Goal: Task Accomplishment & Management: Use online tool/utility

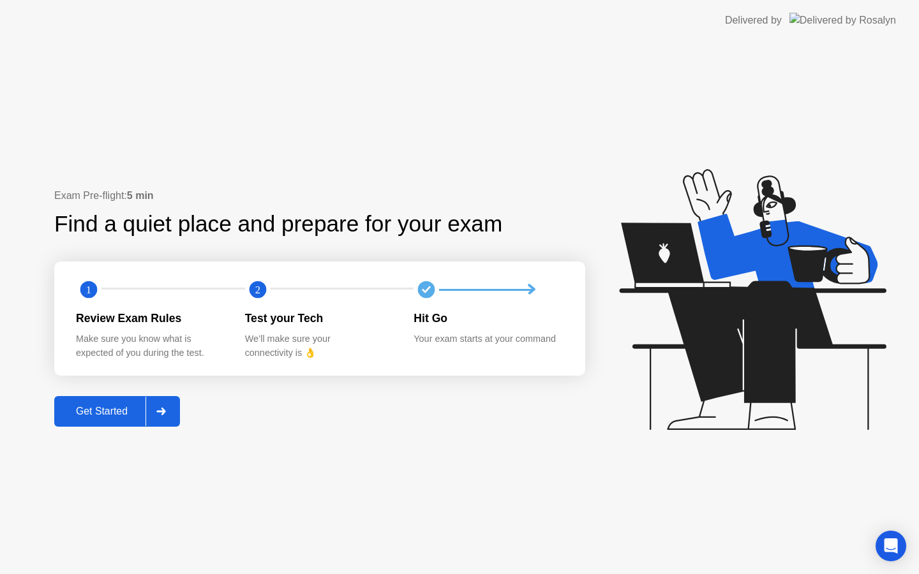
click at [97, 417] on div "Get Started" at bounding box center [101, 411] width 87 height 11
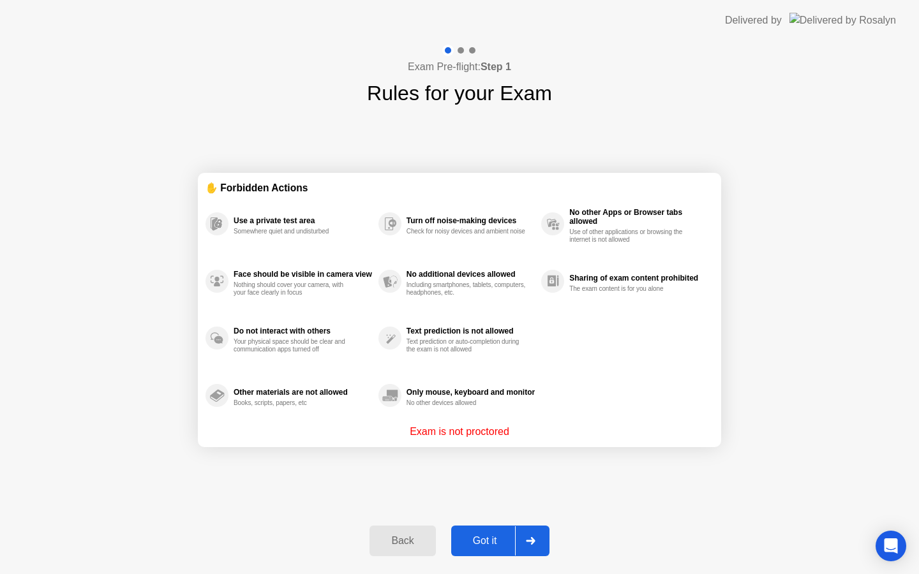
click at [482, 537] on div "Got it" at bounding box center [485, 540] width 60 height 11
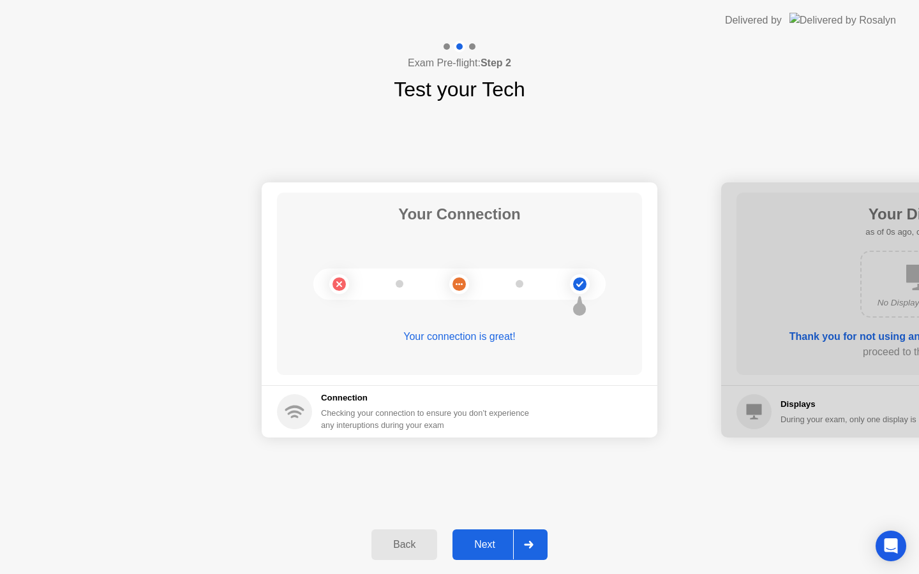
click at [484, 542] on div "Next" at bounding box center [484, 544] width 57 height 11
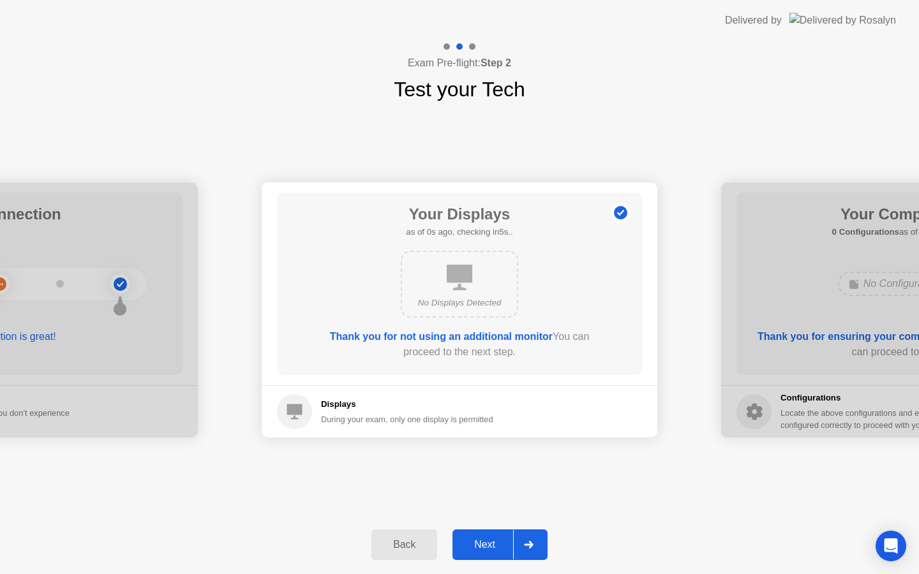
click at [484, 542] on div "Next" at bounding box center [484, 544] width 57 height 11
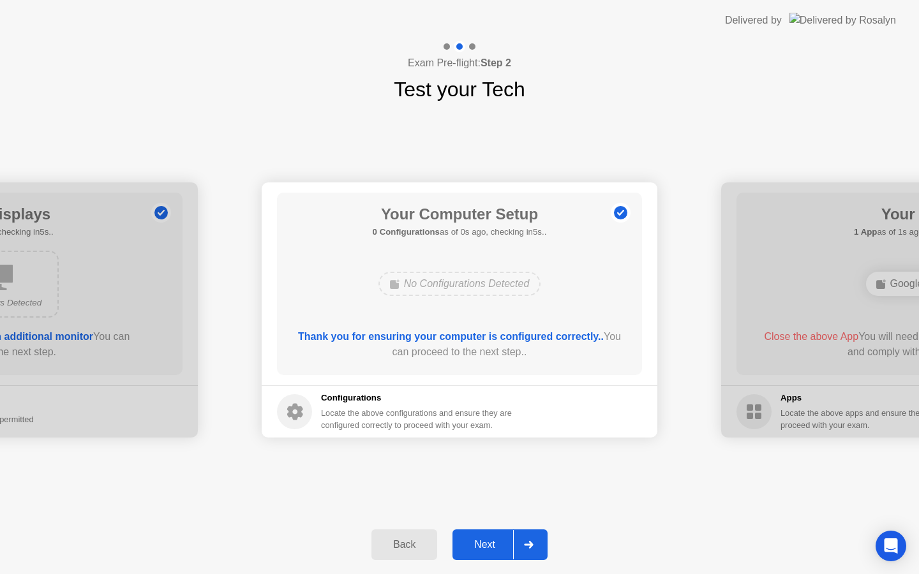
click at [484, 542] on div "Next" at bounding box center [484, 544] width 57 height 11
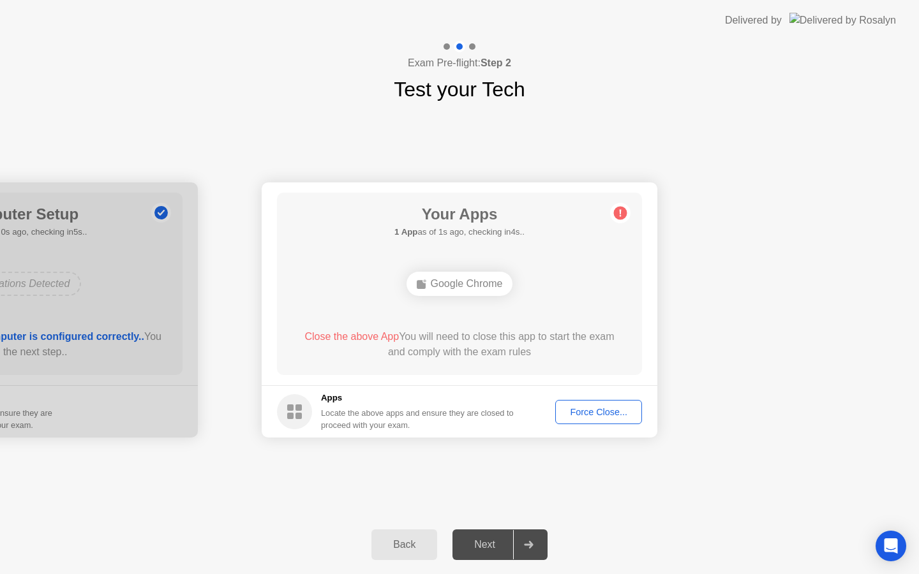
click at [585, 413] on div "Force Close..." at bounding box center [599, 412] width 78 height 10
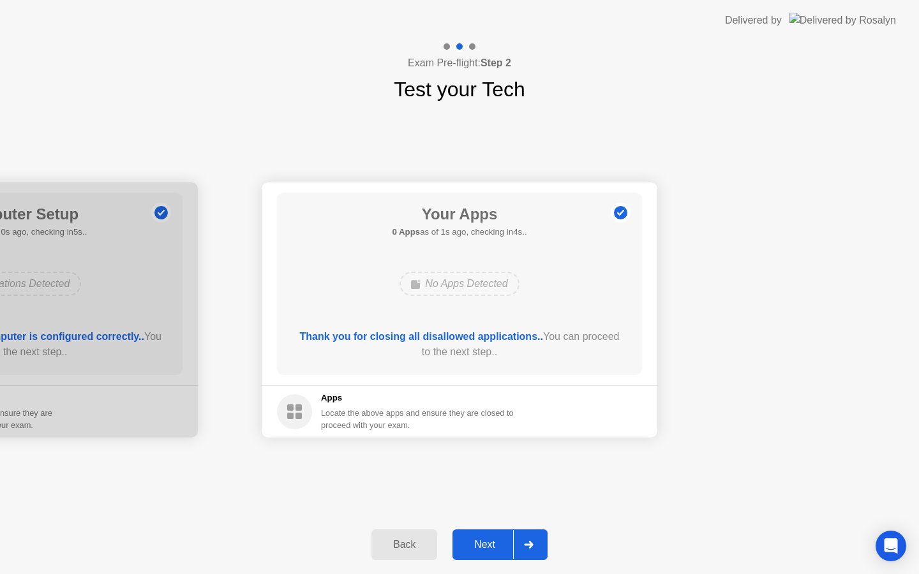
click at [482, 551] on div "Next" at bounding box center [484, 544] width 57 height 11
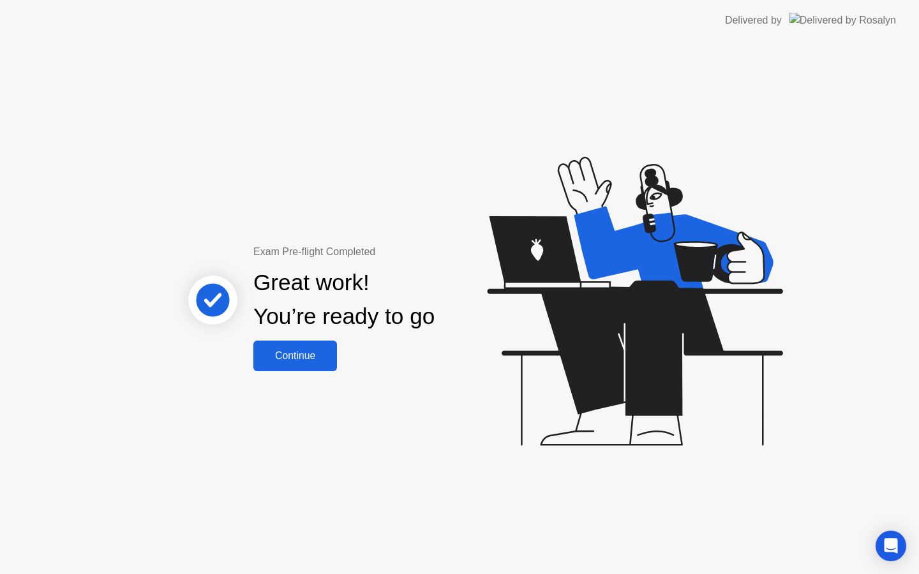
click at [298, 357] on div "Continue" at bounding box center [295, 355] width 76 height 11
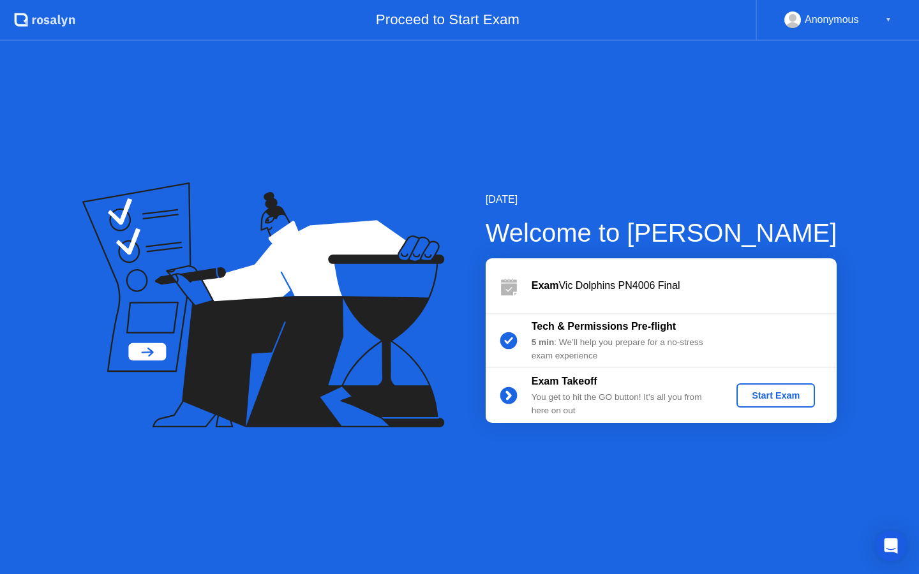
click at [763, 400] on div "Start Exam" at bounding box center [775, 396] width 68 height 10
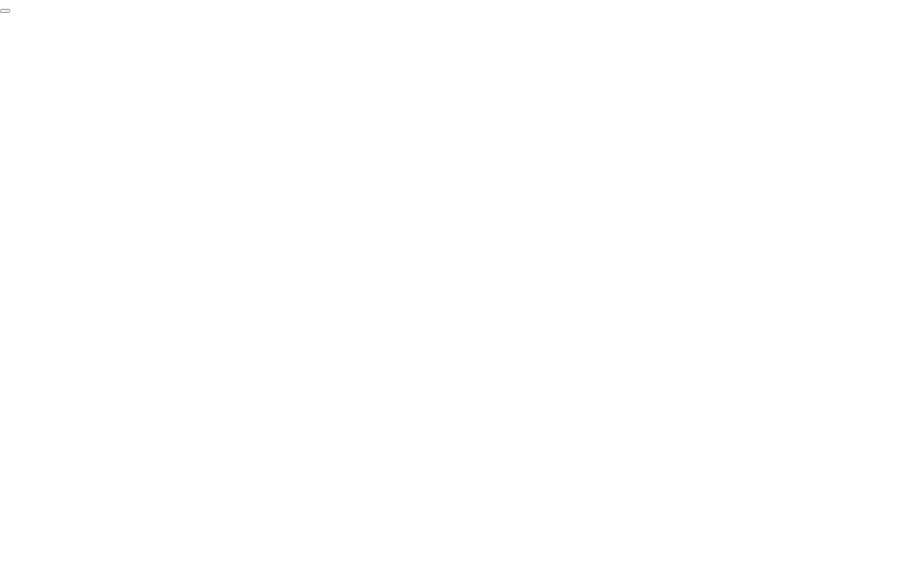
click div "End Proctoring Session"
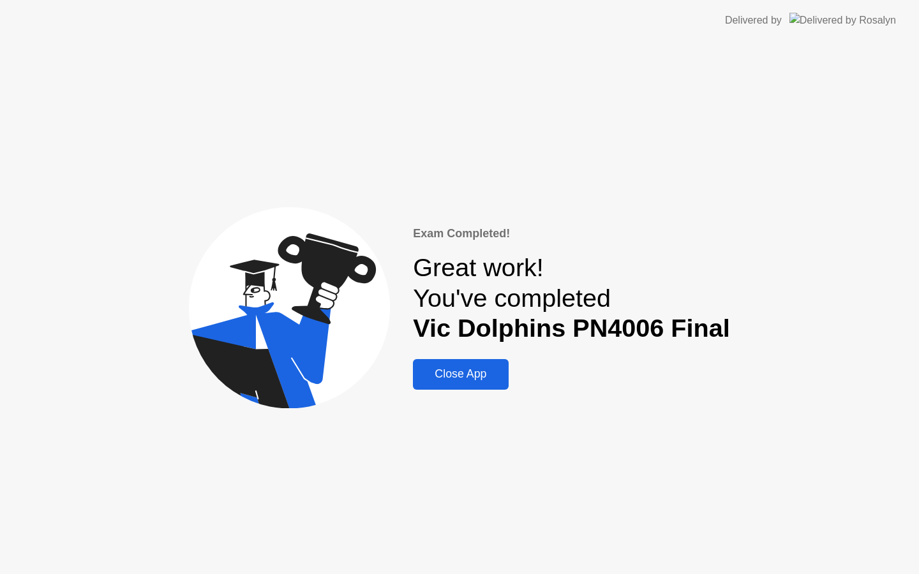
click at [469, 376] on div "Close App" at bounding box center [460, 374] width 87 height 13
